Goal: Information Seeking & Learning: Learn about a topic

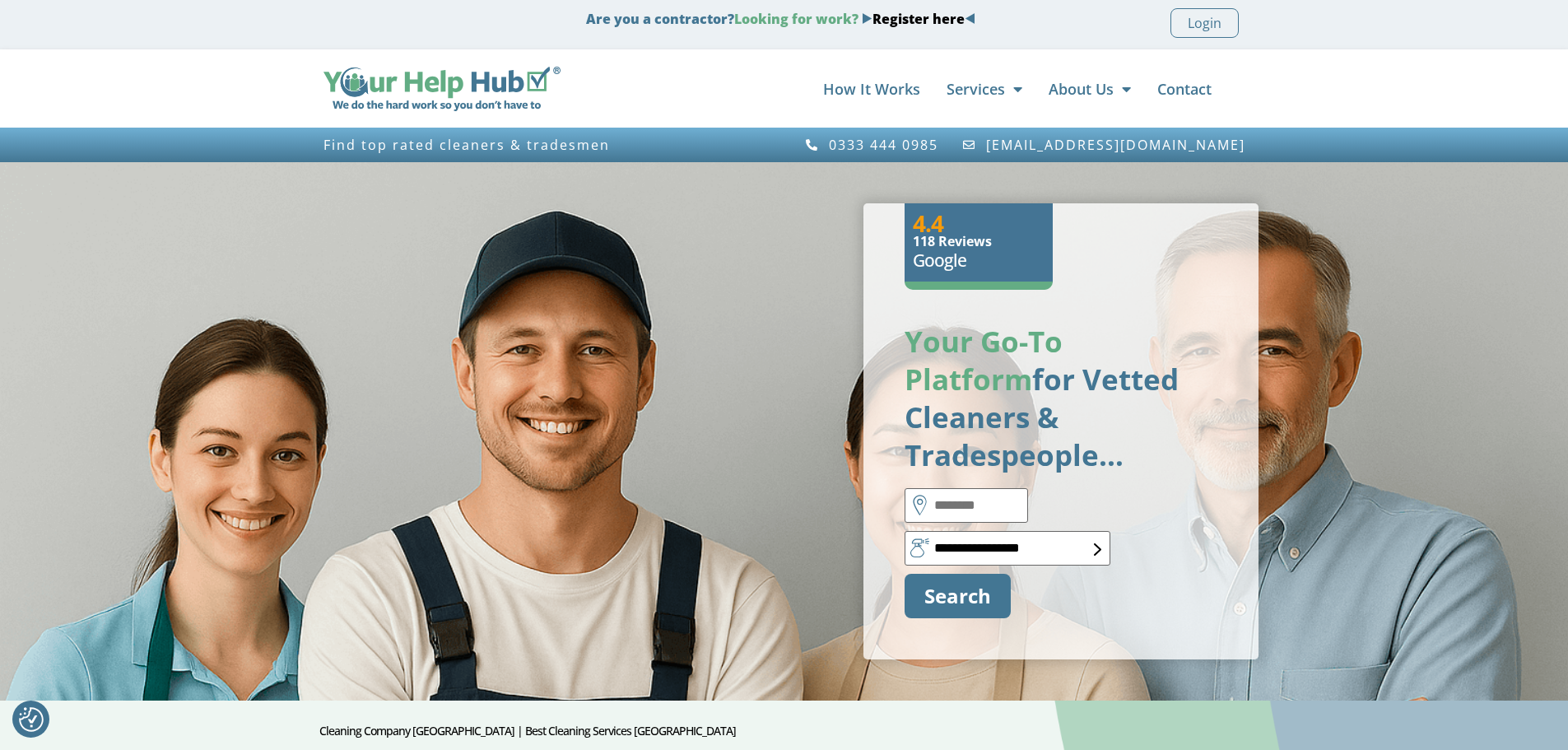
drag, startPoint x: 474, startPoint y: 88, endPoint x: 619, endPoint y: 69, distance: 146.2
click at [638, 70] on div "How It Works Services Cleaning Domestic Cleaning Commercial Cleaning Airbnb Cle…" at bounding box center [910, 89] width 684 height 50
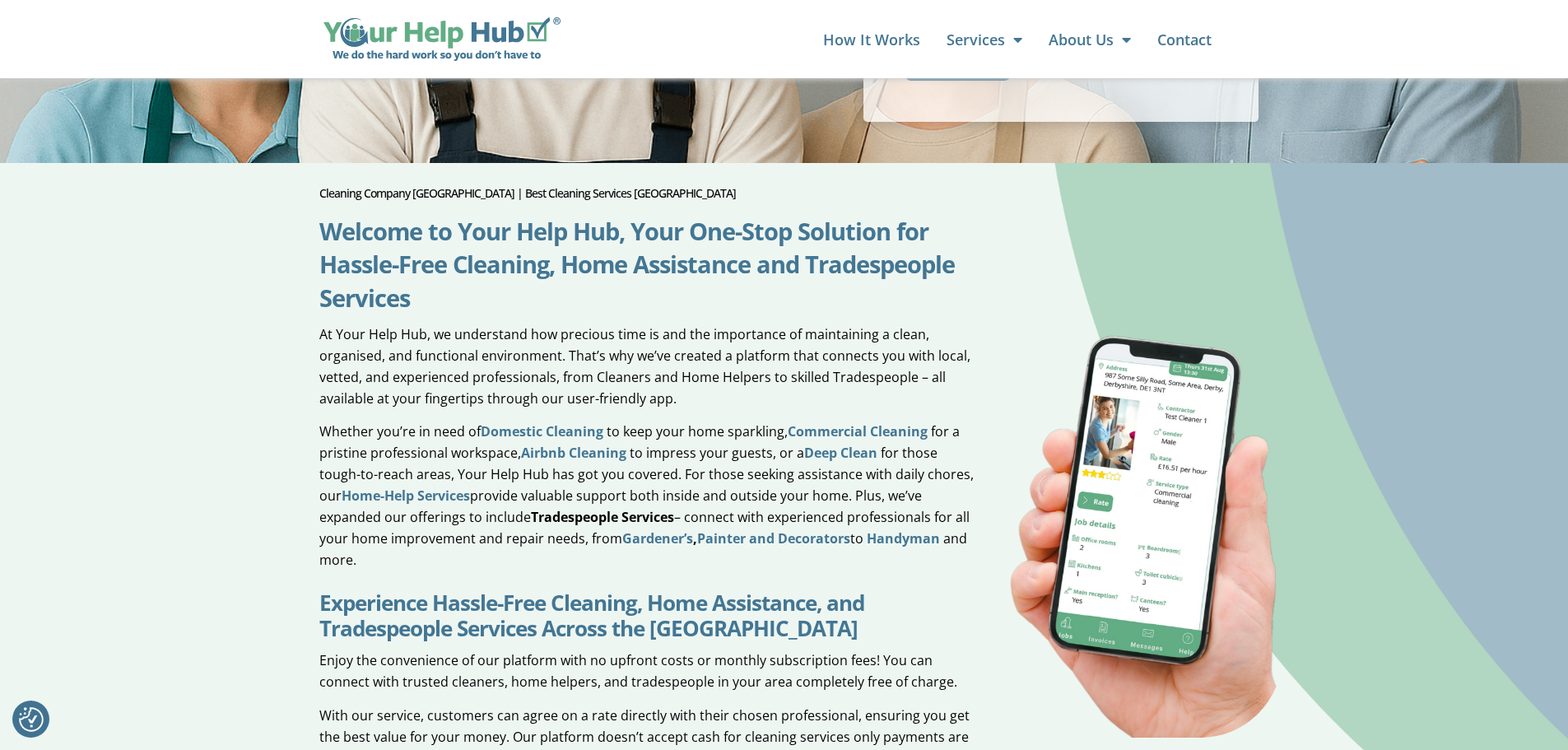
scroll to position [564, 0]
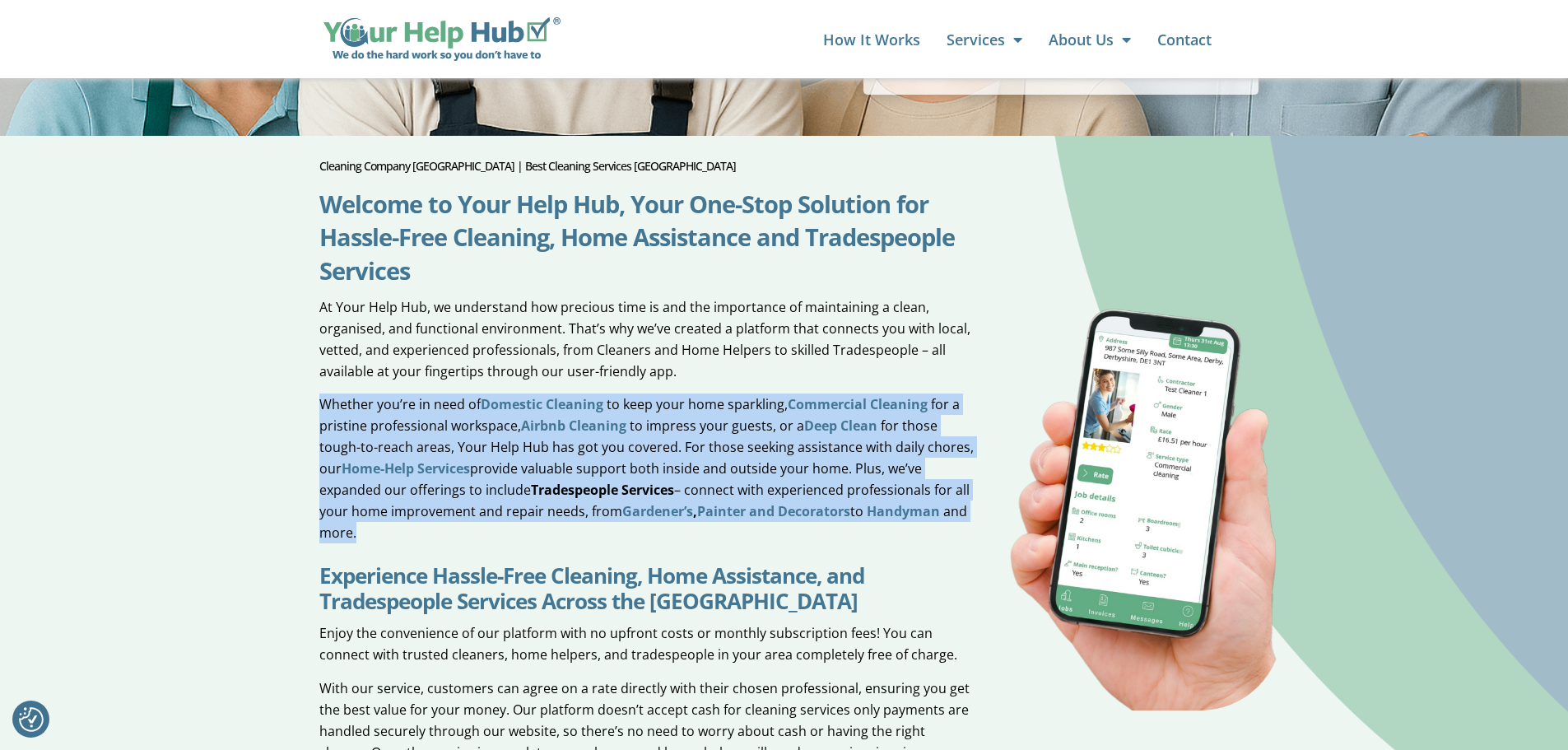
drag, startPoint x: 314, startPoint y: 364, endPoint x: 367, endPoint y: 503, distance: 148.8
click at [364, 517] on div "Cleaning Company UK | Best Cleaning Services UK Welcome to Your Help Hub, Your …" at bounding box center [635, 503] width 681 height 719
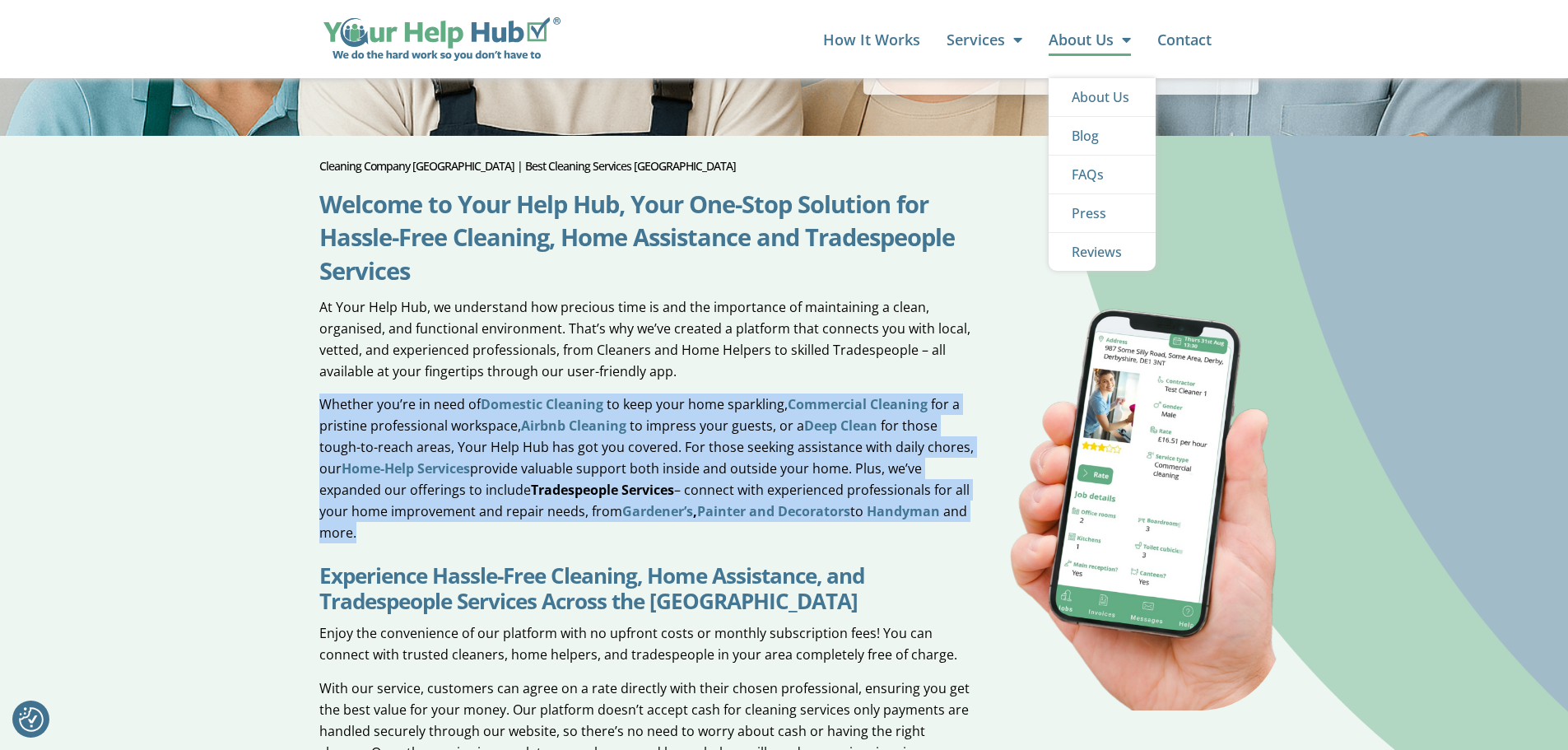
click at [1092, 32] on link "About Us" at bounding box center [1090, 39] width 82 height 33
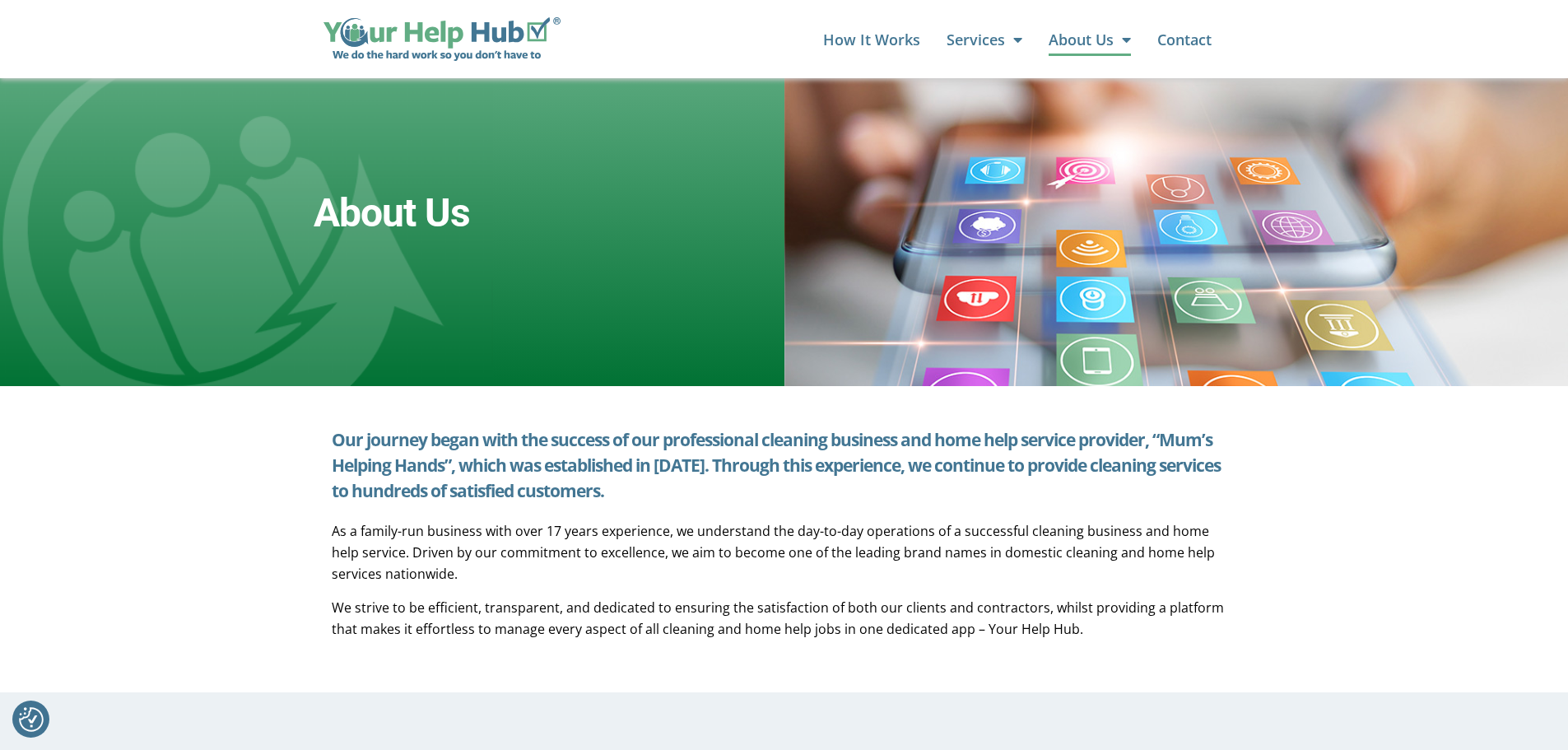
scroll to position [121, 0]
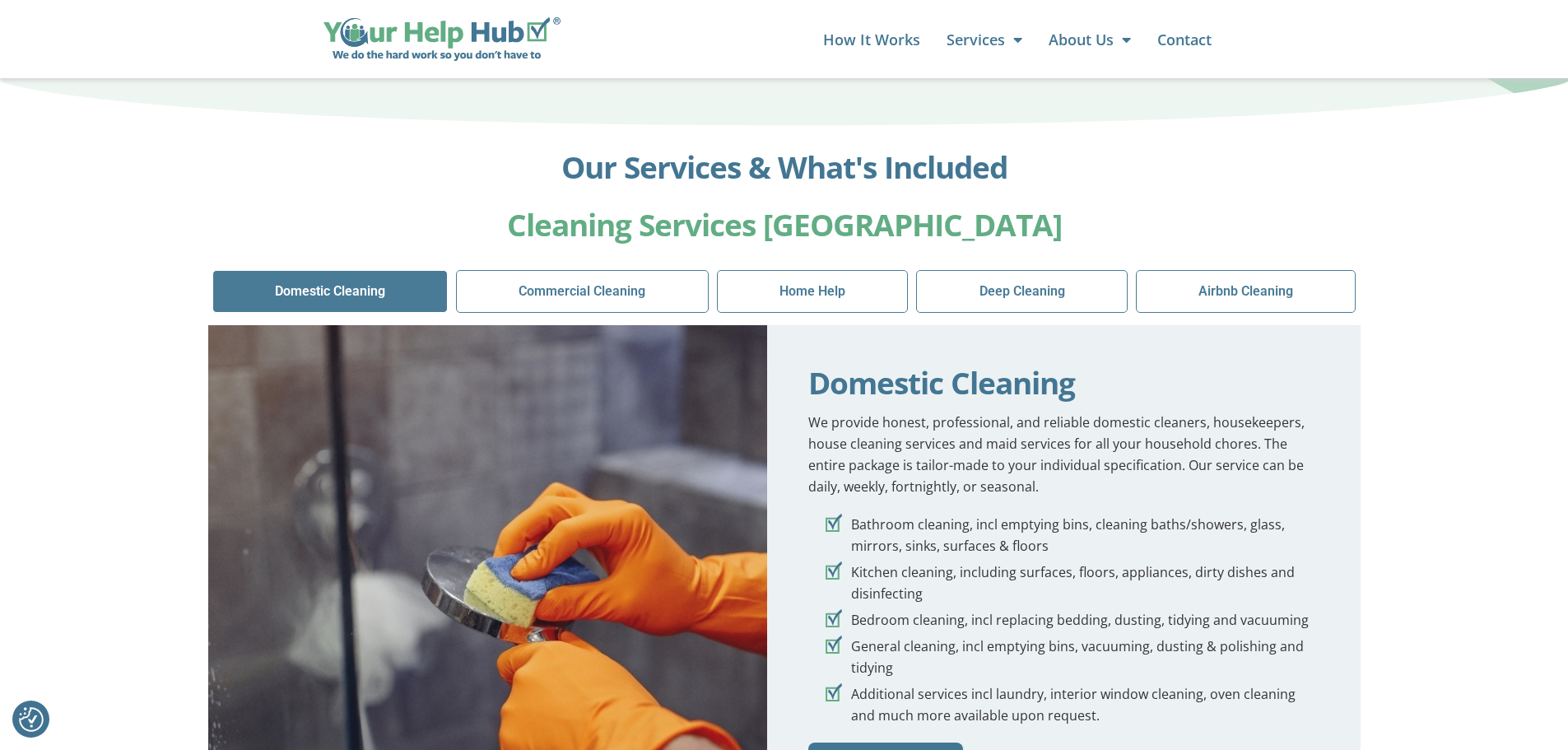
scroll to position [1305, 0]
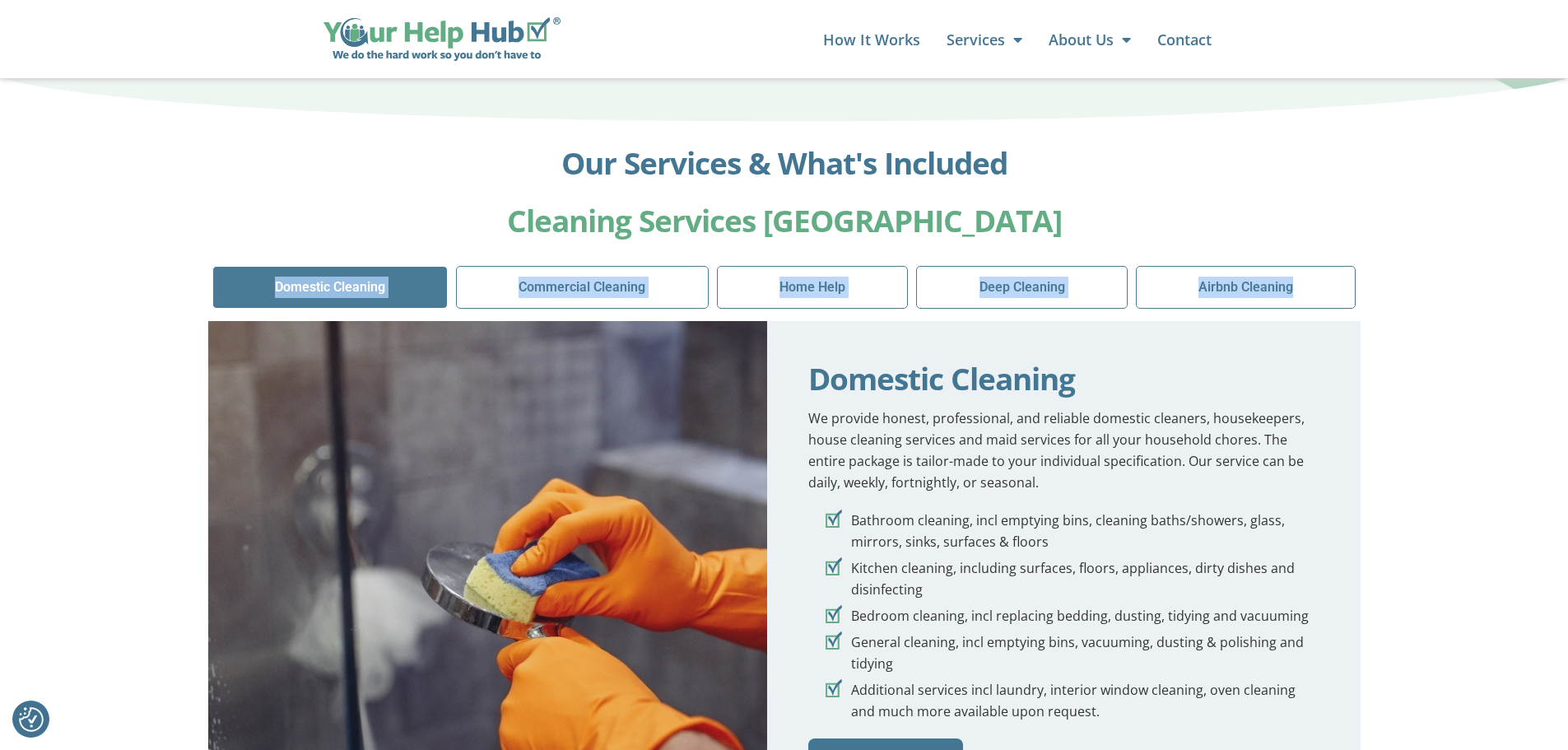
drag, startPoint x: 1402, startPoint y: 252, endPoint x: 149, endPoint y: 241, distance: 1253.0
click at [149, 241] on div "Our Services & What's Included Cleaning Services UK Domestic Cleaning Commercia…" at bounding box center [784, 473] width 1568 height 702
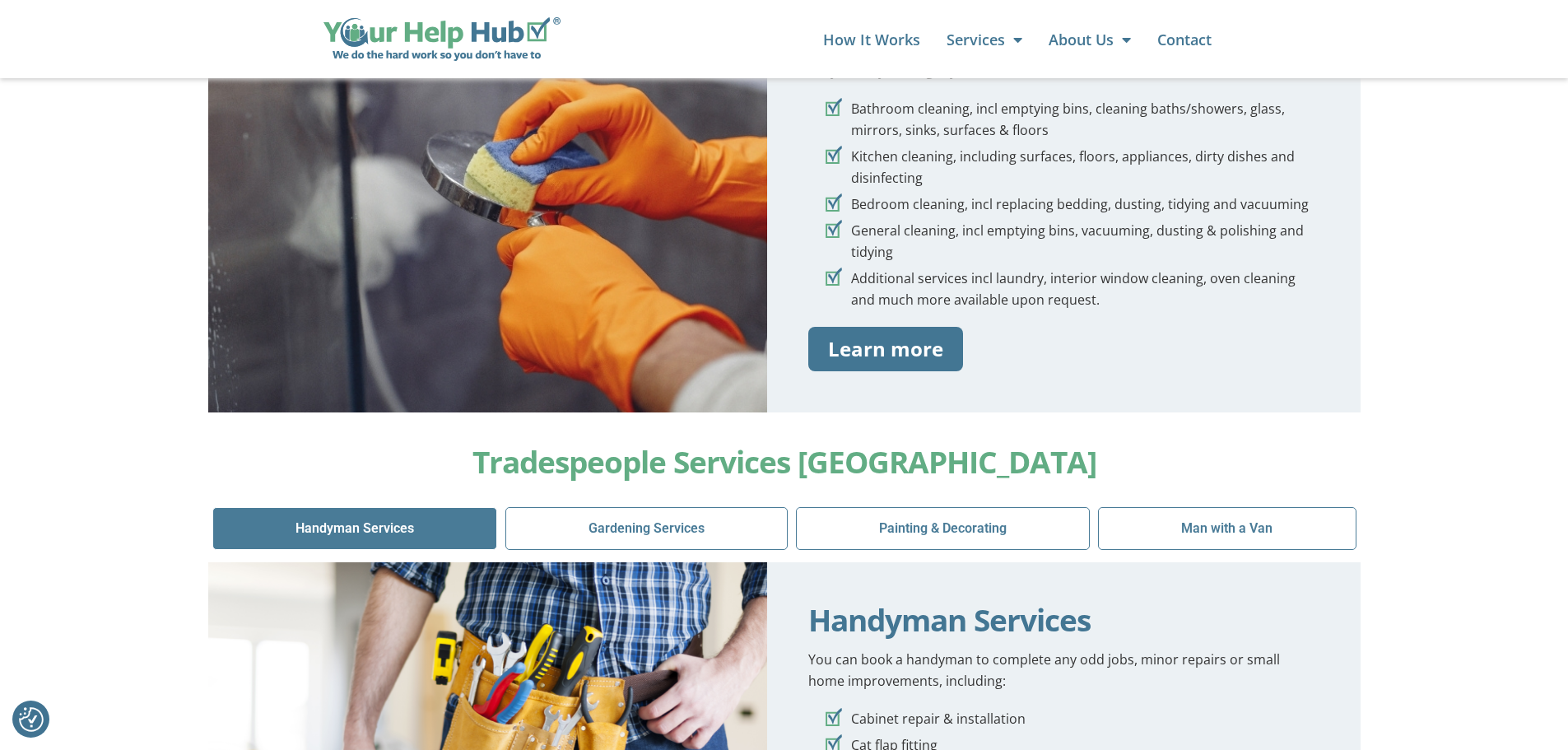
click at [201, 265] on div "Our Services & What's Included Cleaning Services UK Domestic Cleaning Commercia…" at bounding box center [784, 61] width 1568 height 702
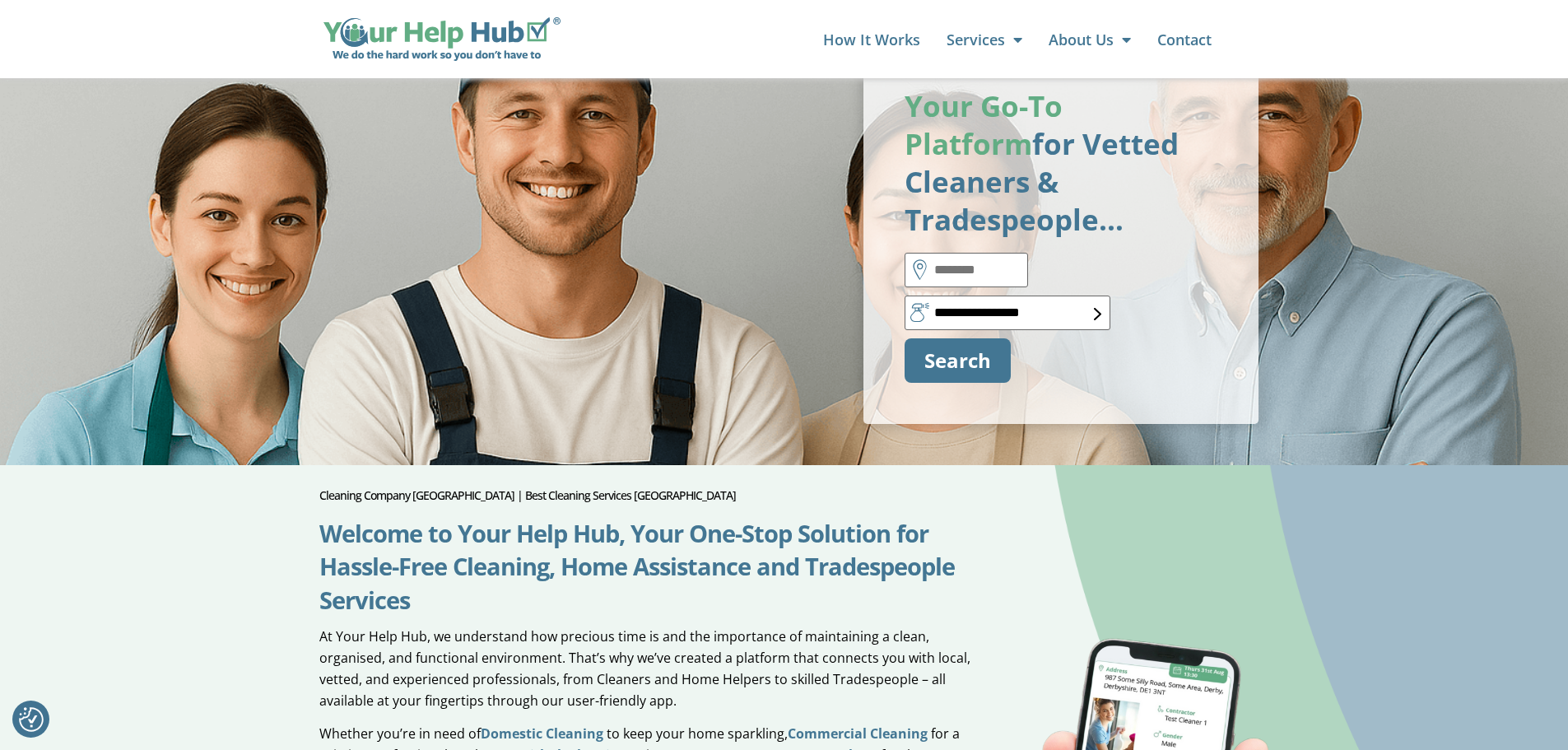
scroll to position [0, 0]
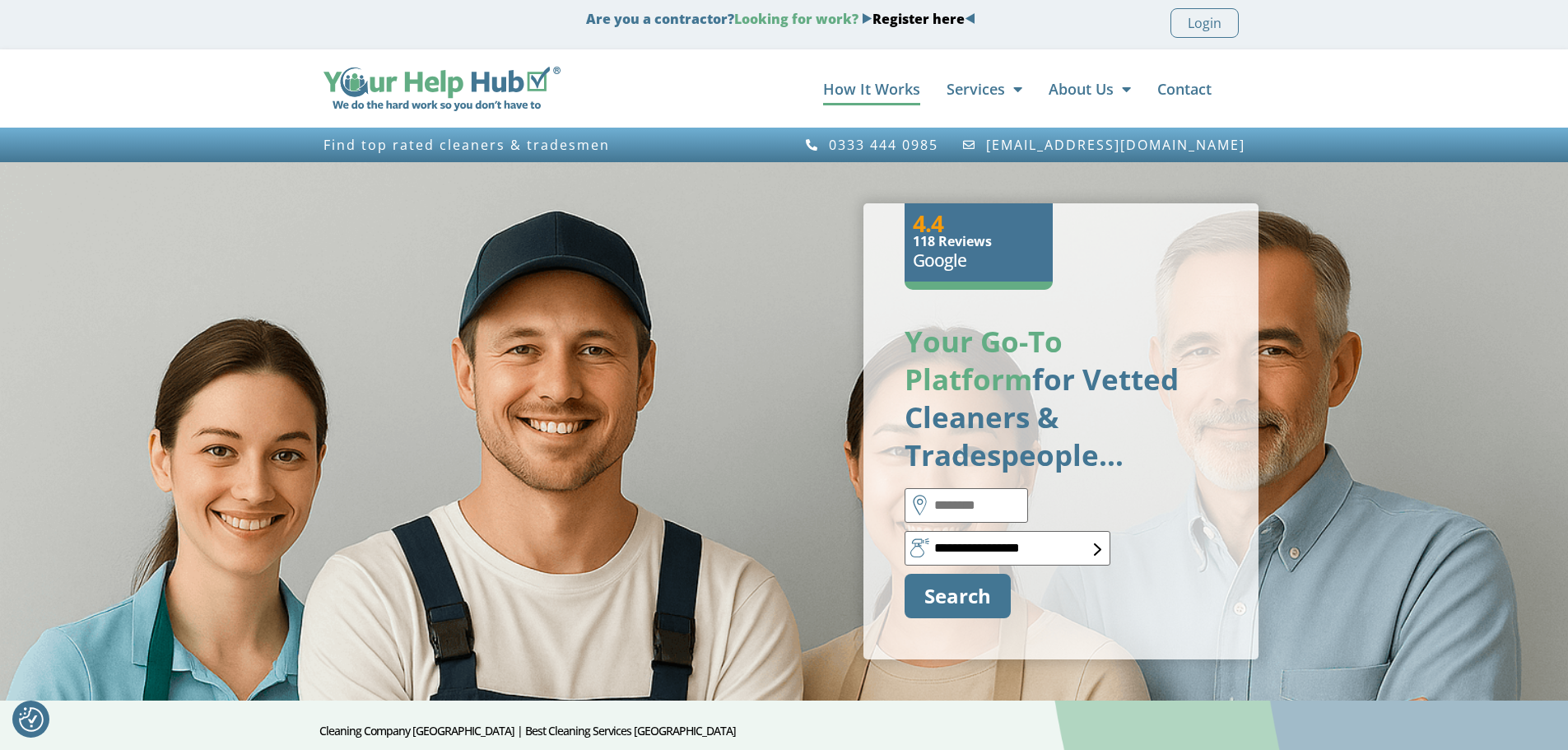
click at [855, 91] on link "How It Works" at bounding box center [871, 89] width 97 height 33
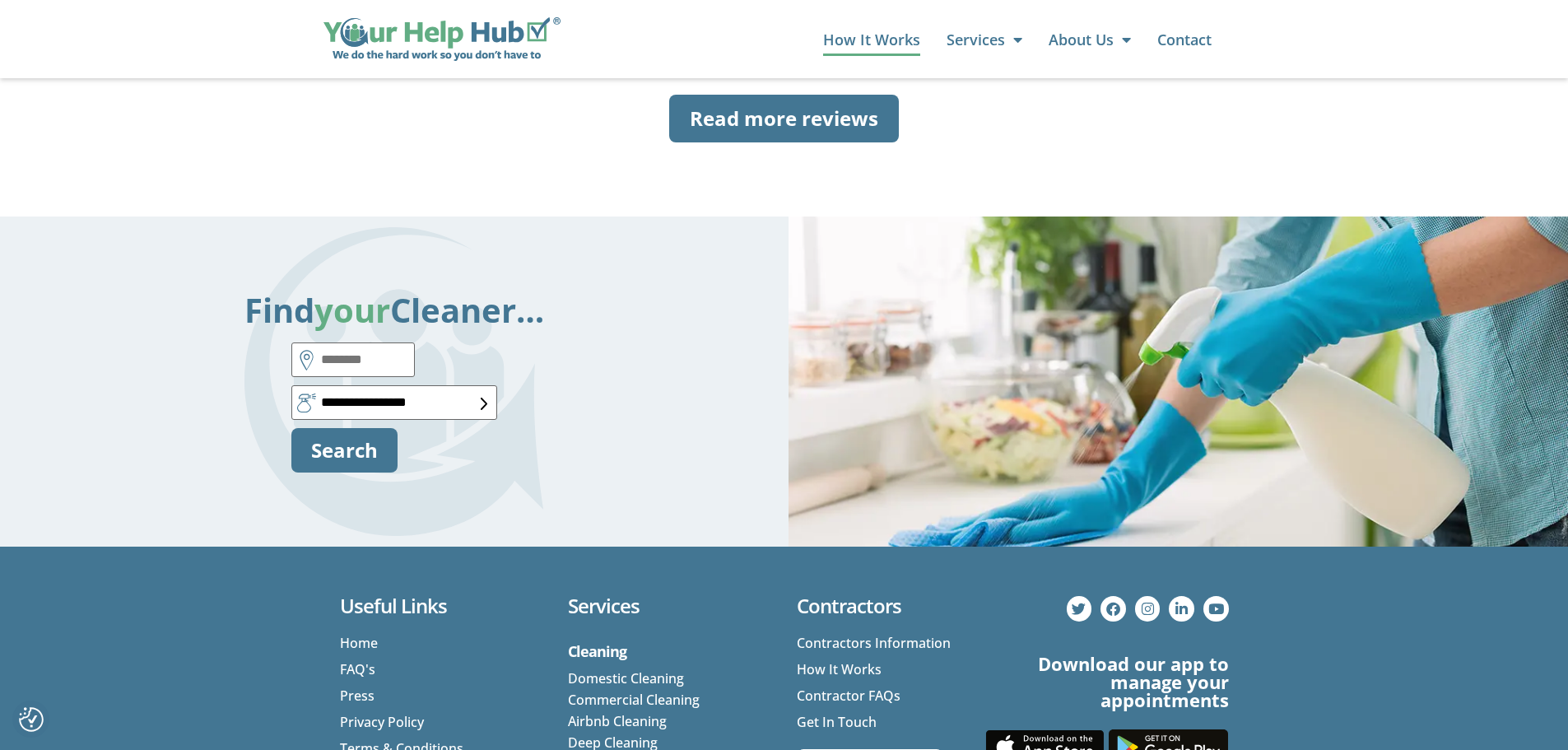
scroll to position [2963, 0]
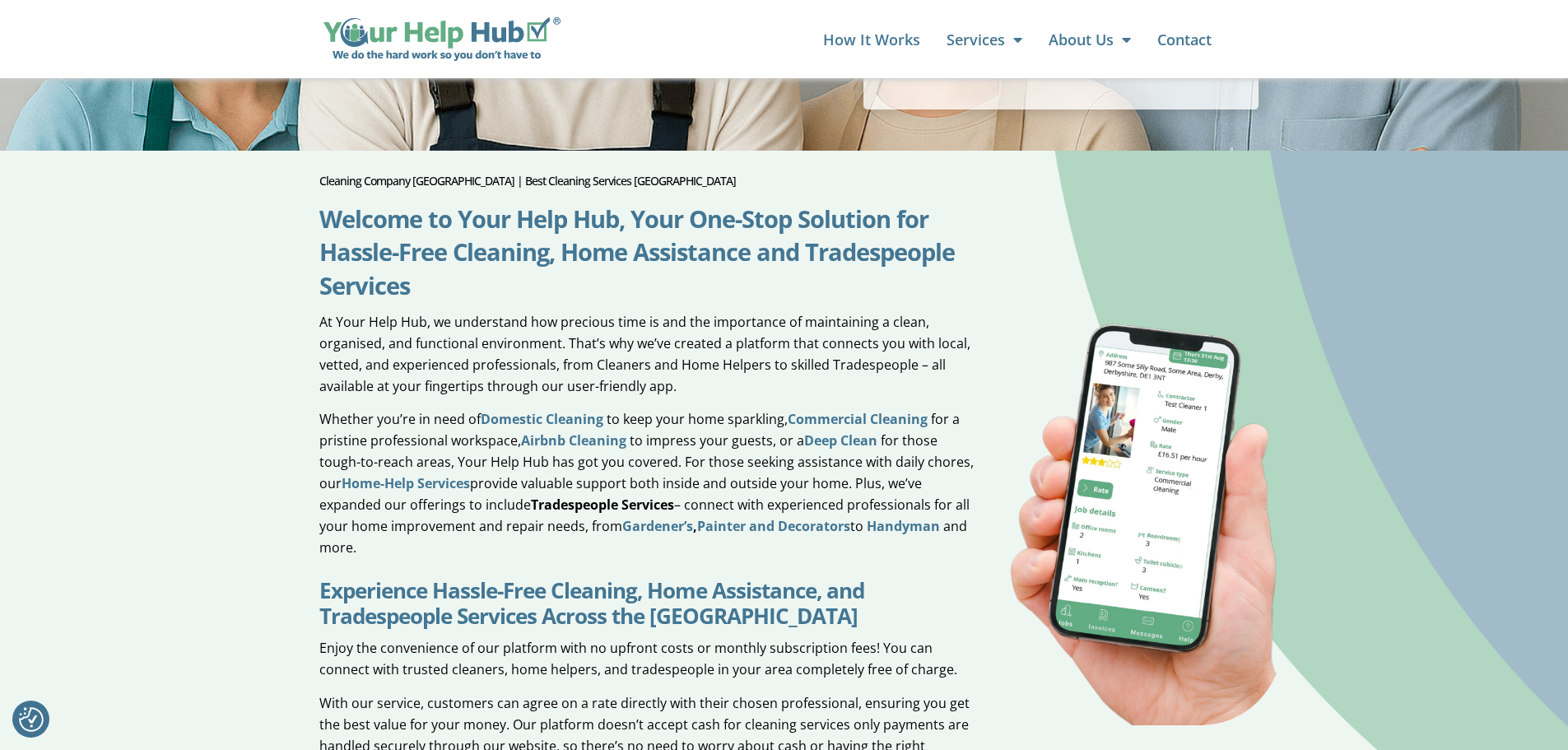
scroll to position [576, 0]
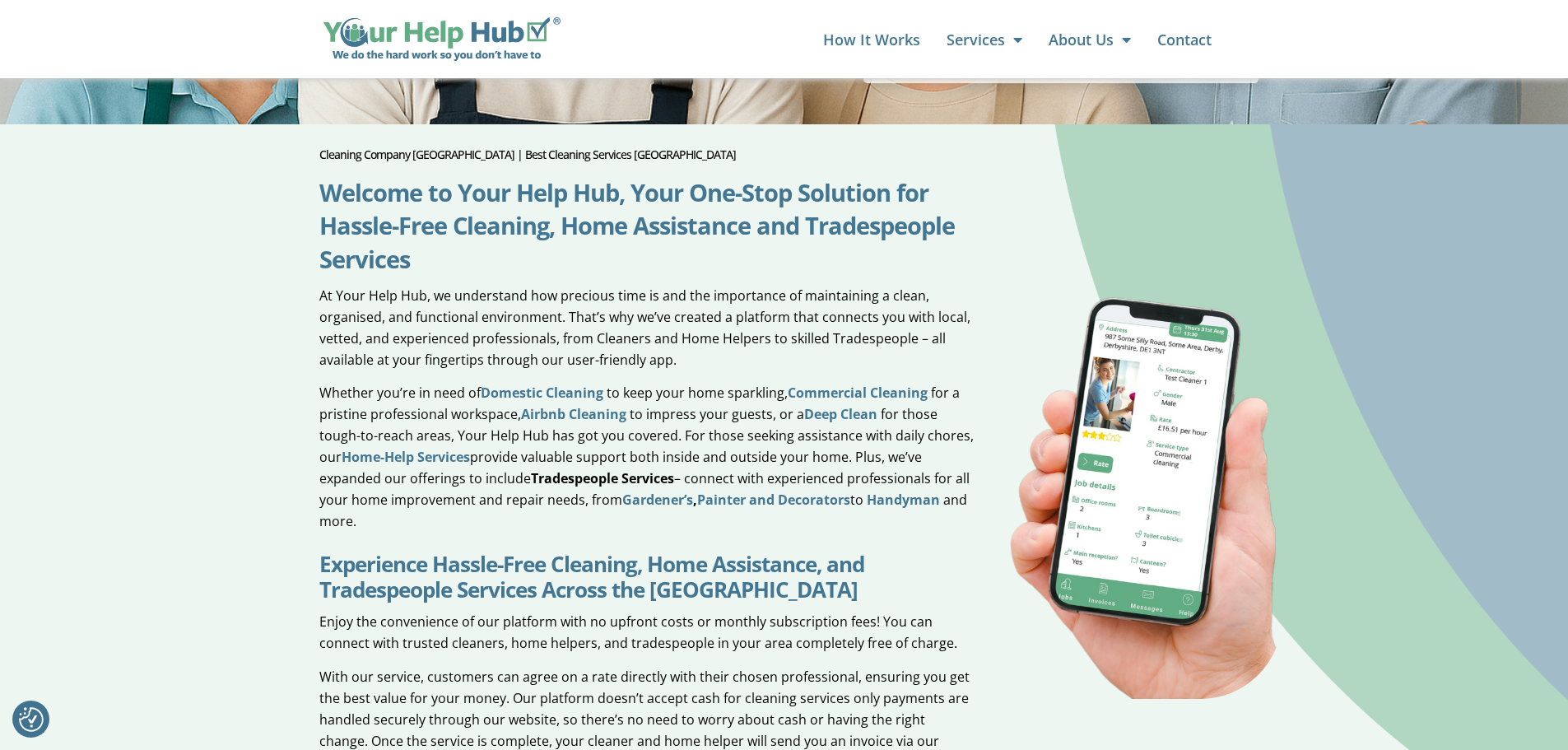
click at [535, 383] on link "Domestic Cleaning" at bounding box center [542, 392] width 123 height 18
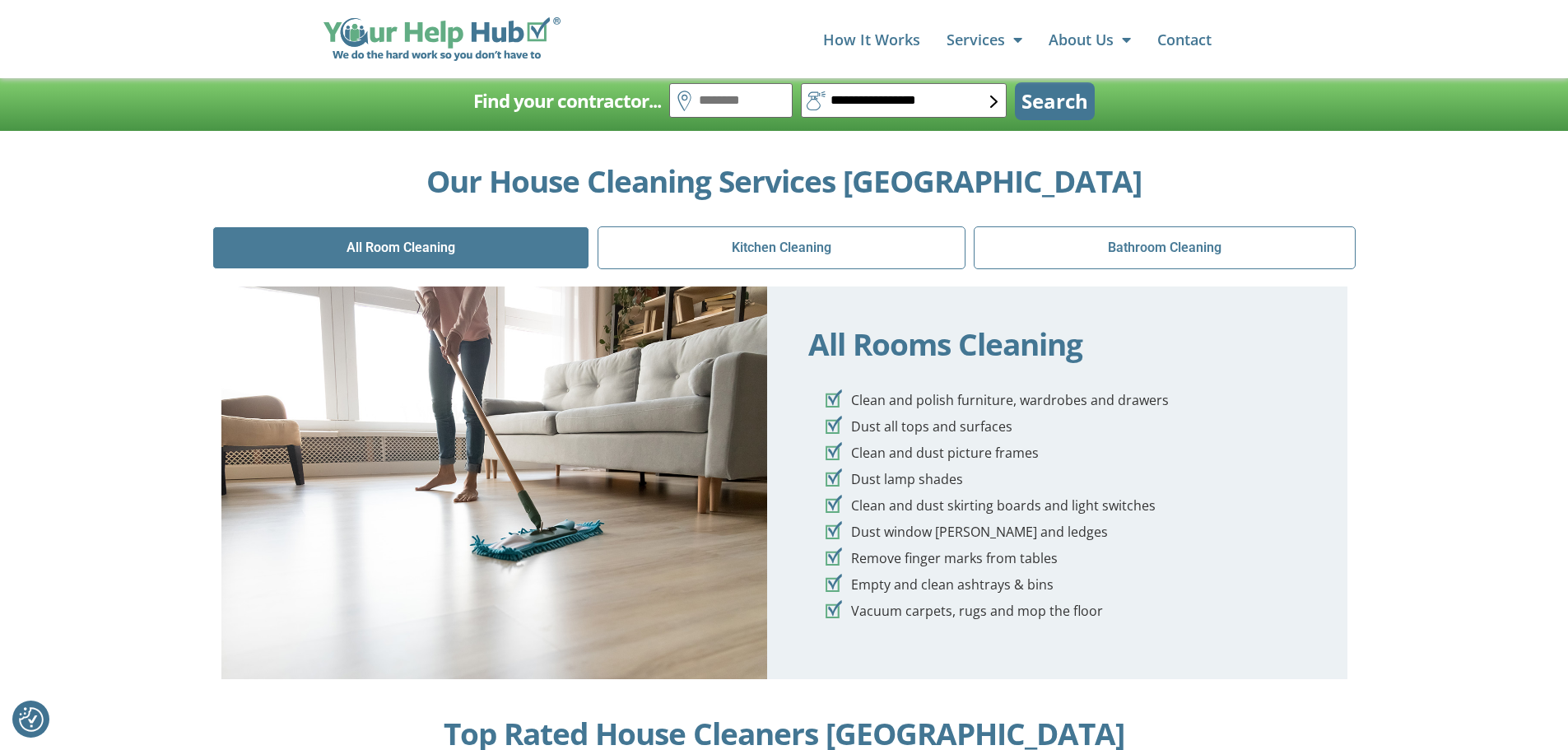
scroll to position [2963, 0]
